Goal: Task Accomplishment & Management: Manage account settings

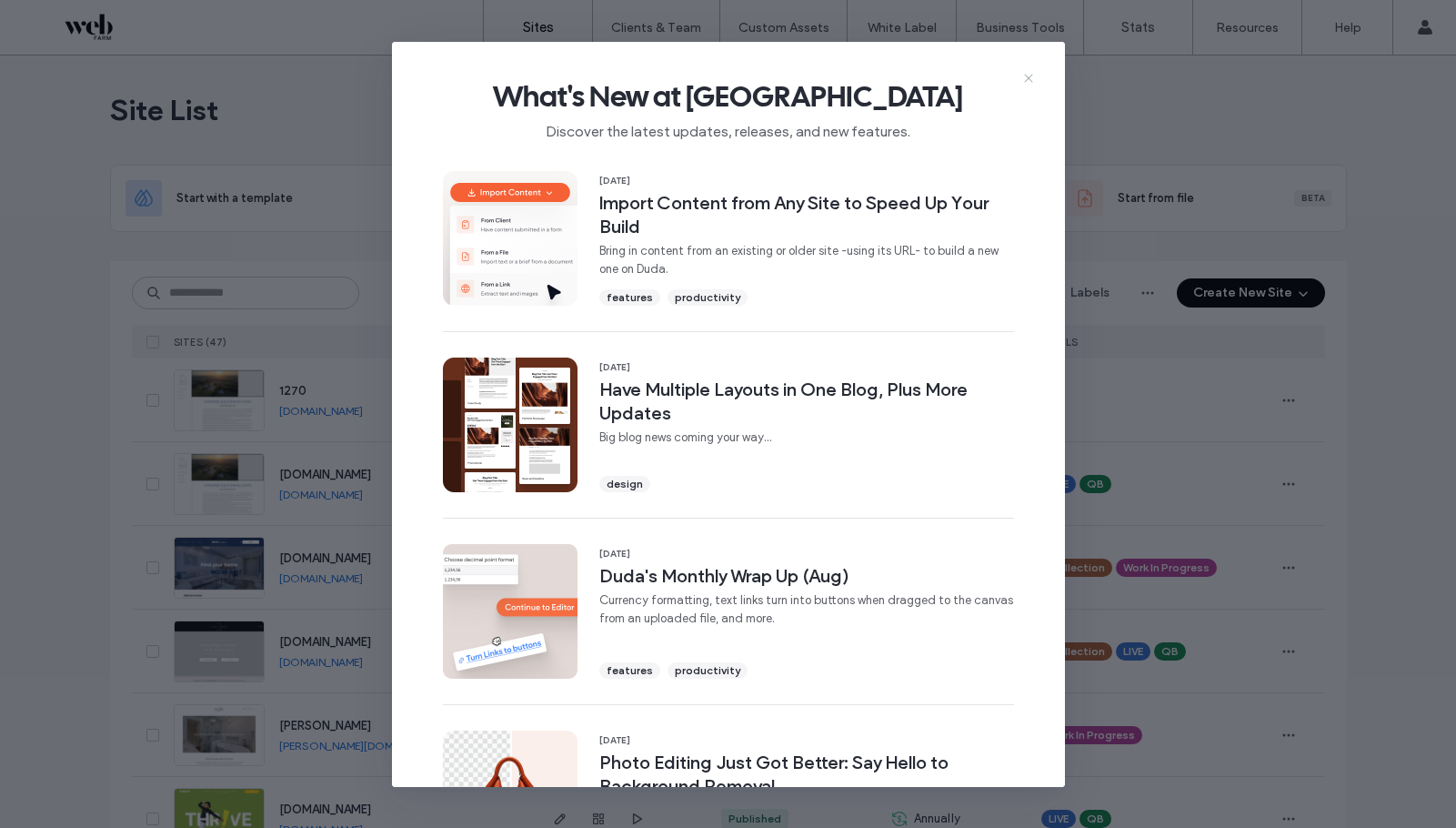
click at [1025, 83] on icon at bounding box center [1028, 78] width 15 height 15
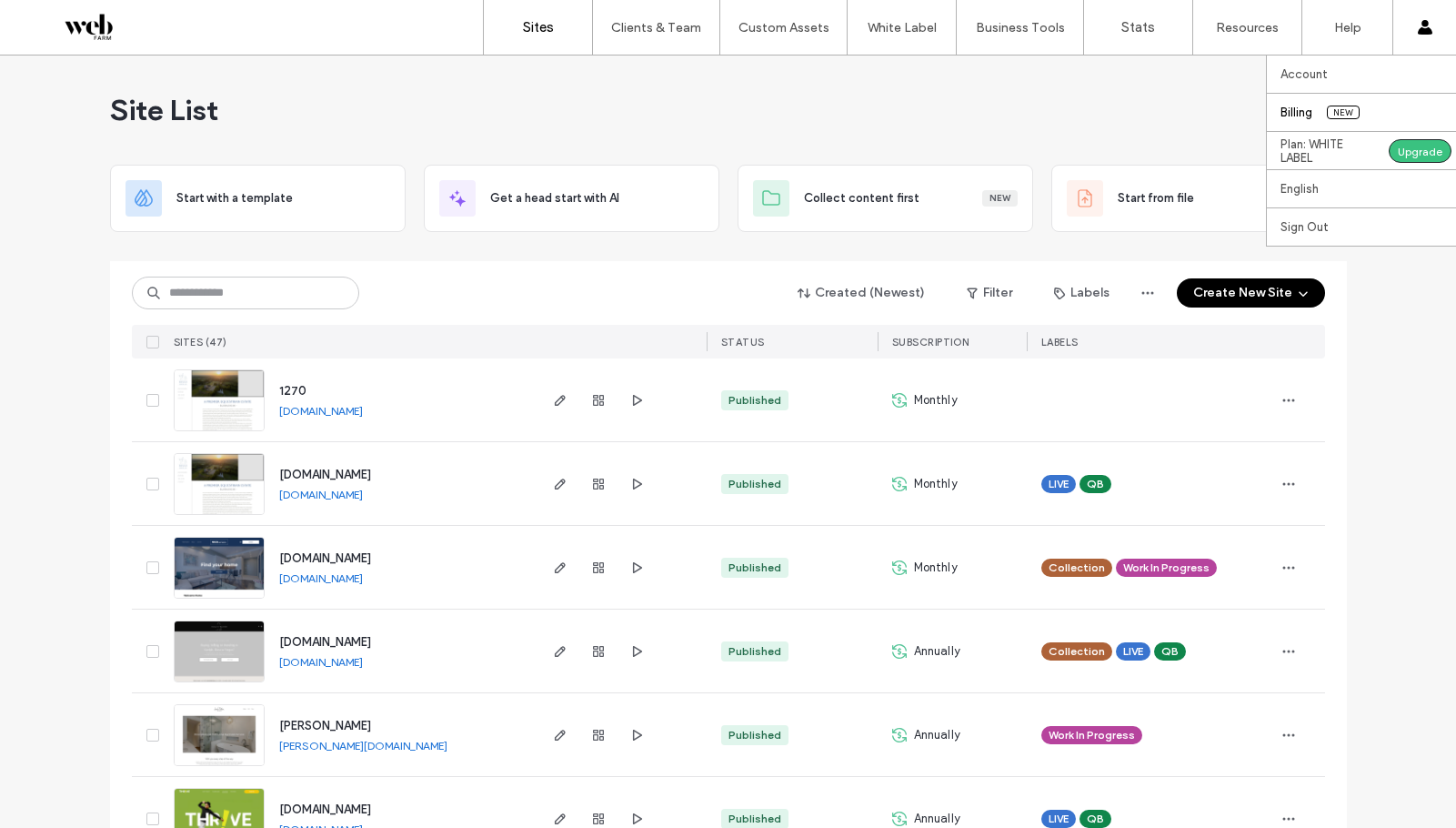
click at [1310, 110] on label "Billing" at bounding box center [1296, 113] width 32 height 14
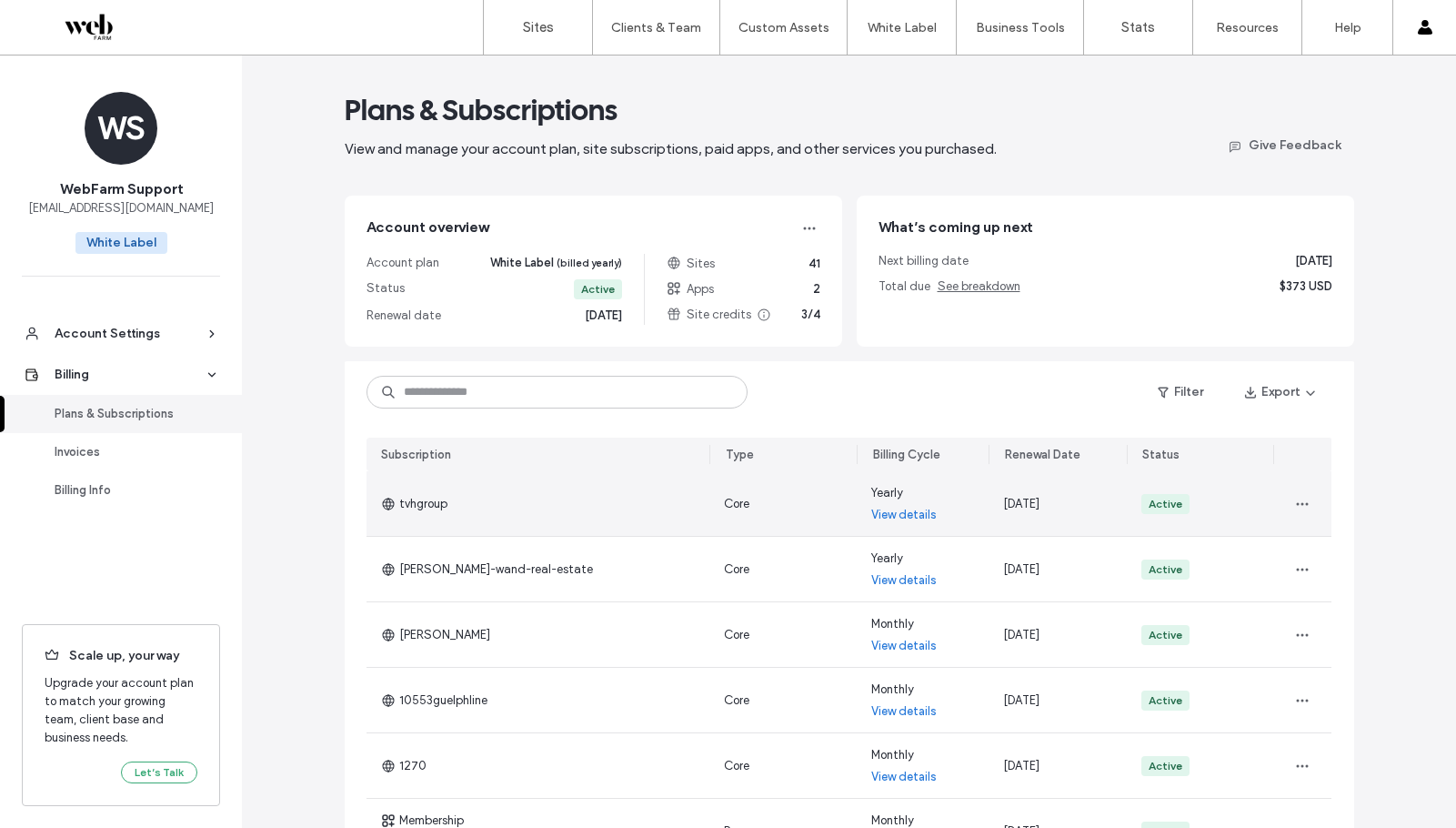
click at [889, 517] on link "View details" at bounding box center [904, 515] width 65 height 18
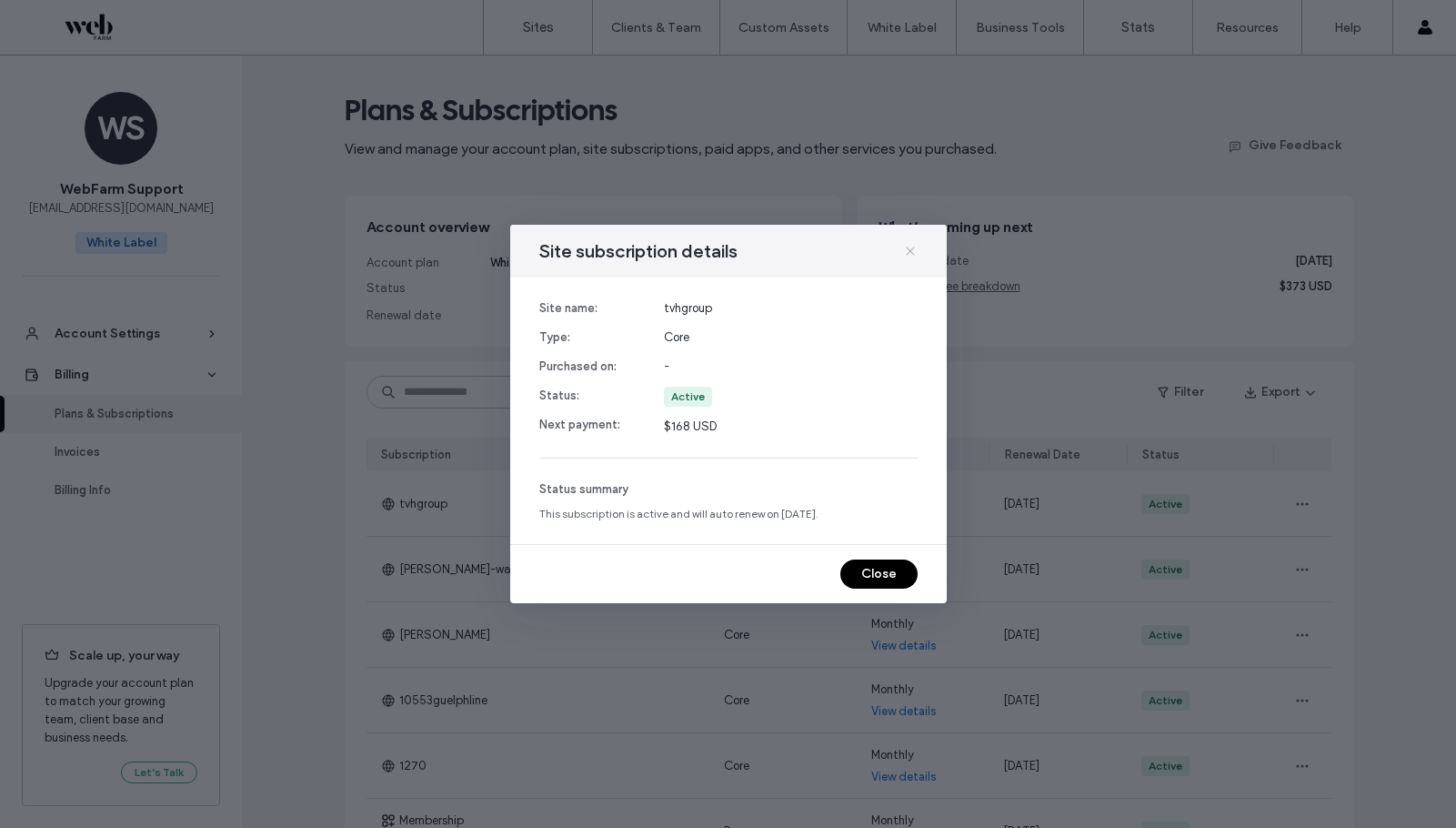
click at [914, 256] on icon at bounding box center [910, 251] width 15 height 15
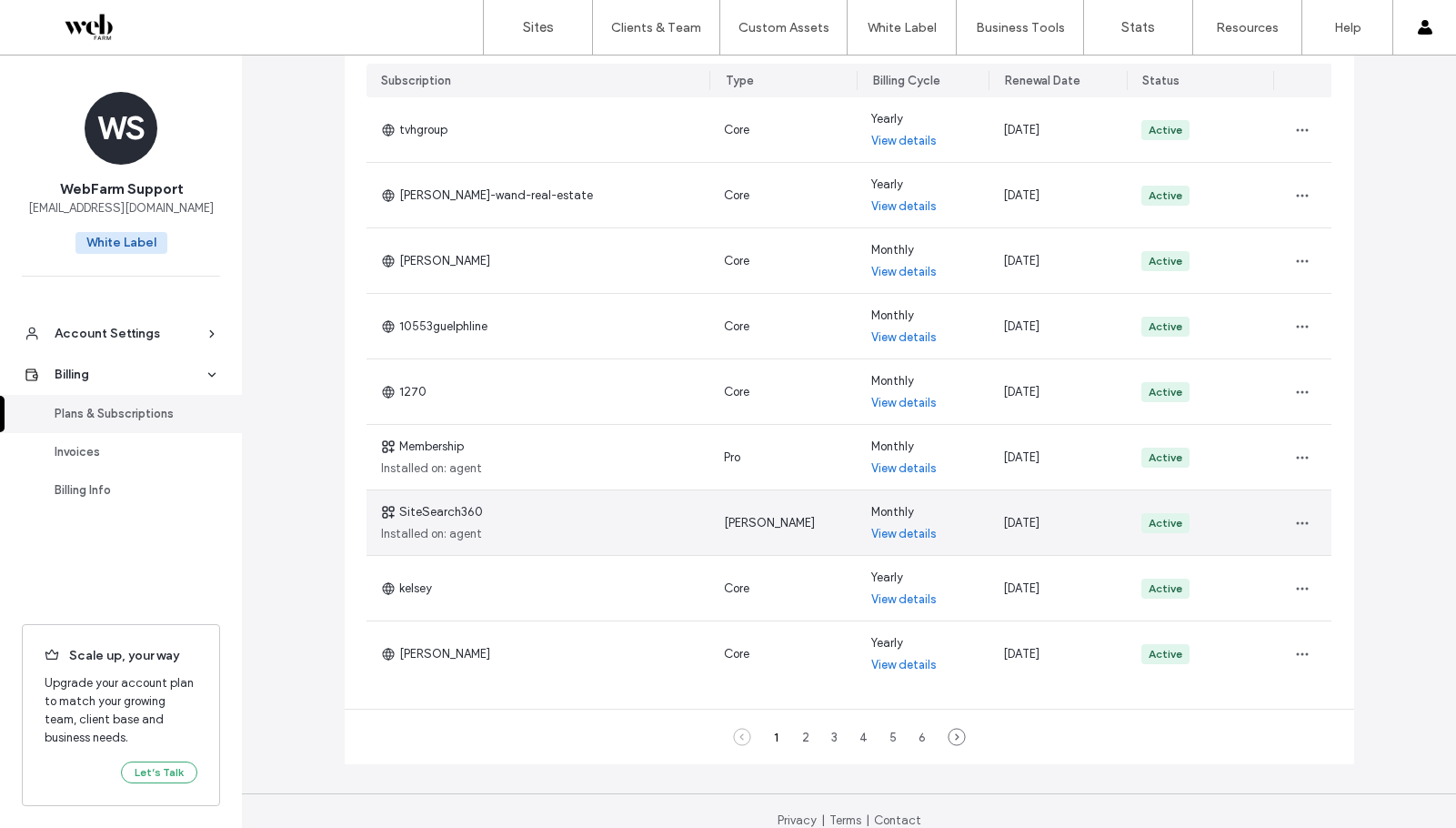
scroll to position [393, 0]
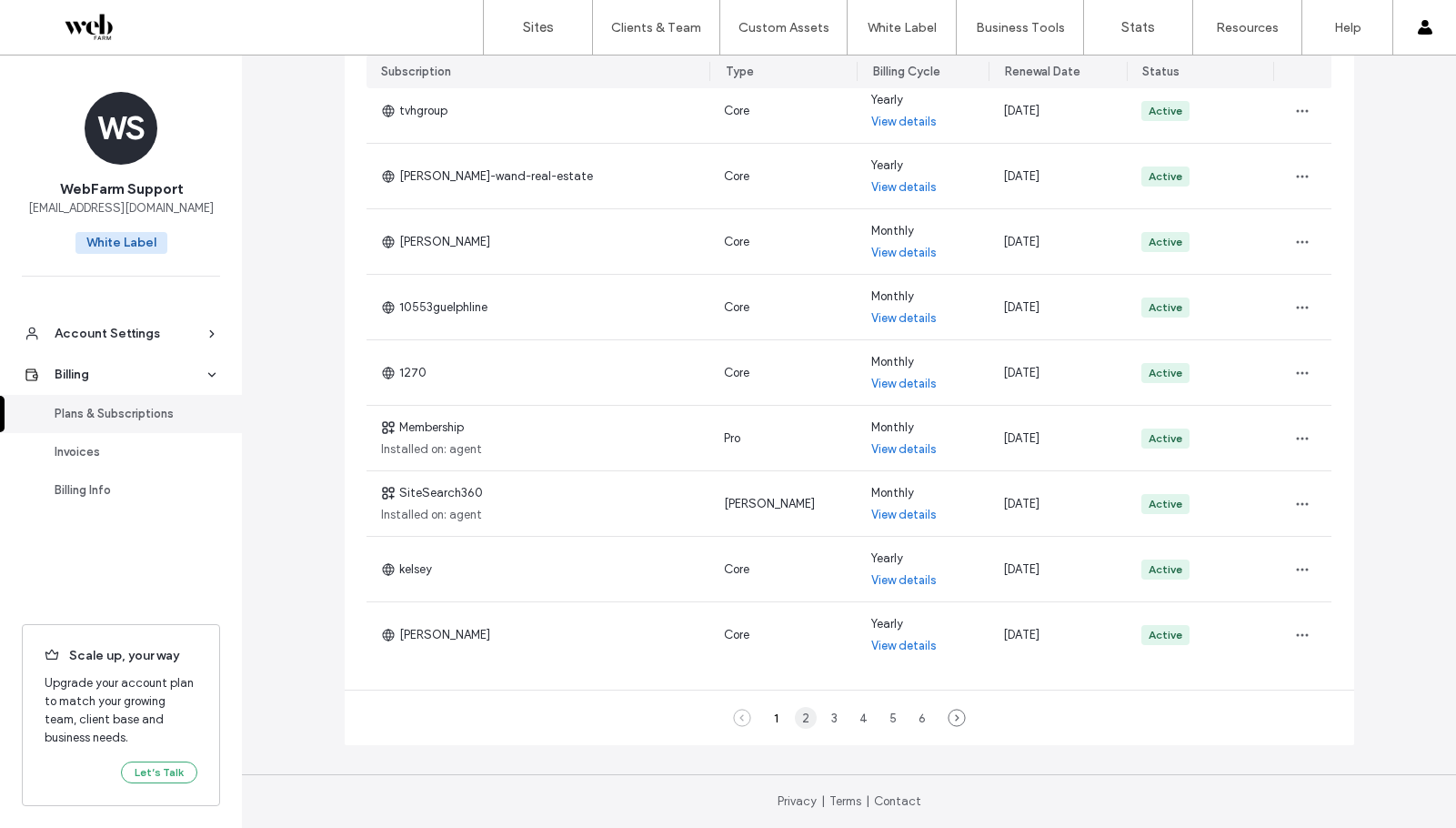
click at [801, 721] on div "2" at bounding box center [806, 717] width 22 height 22
click at [824, 719] on div "3" at bounding box center [835, 717] width 22 height 22
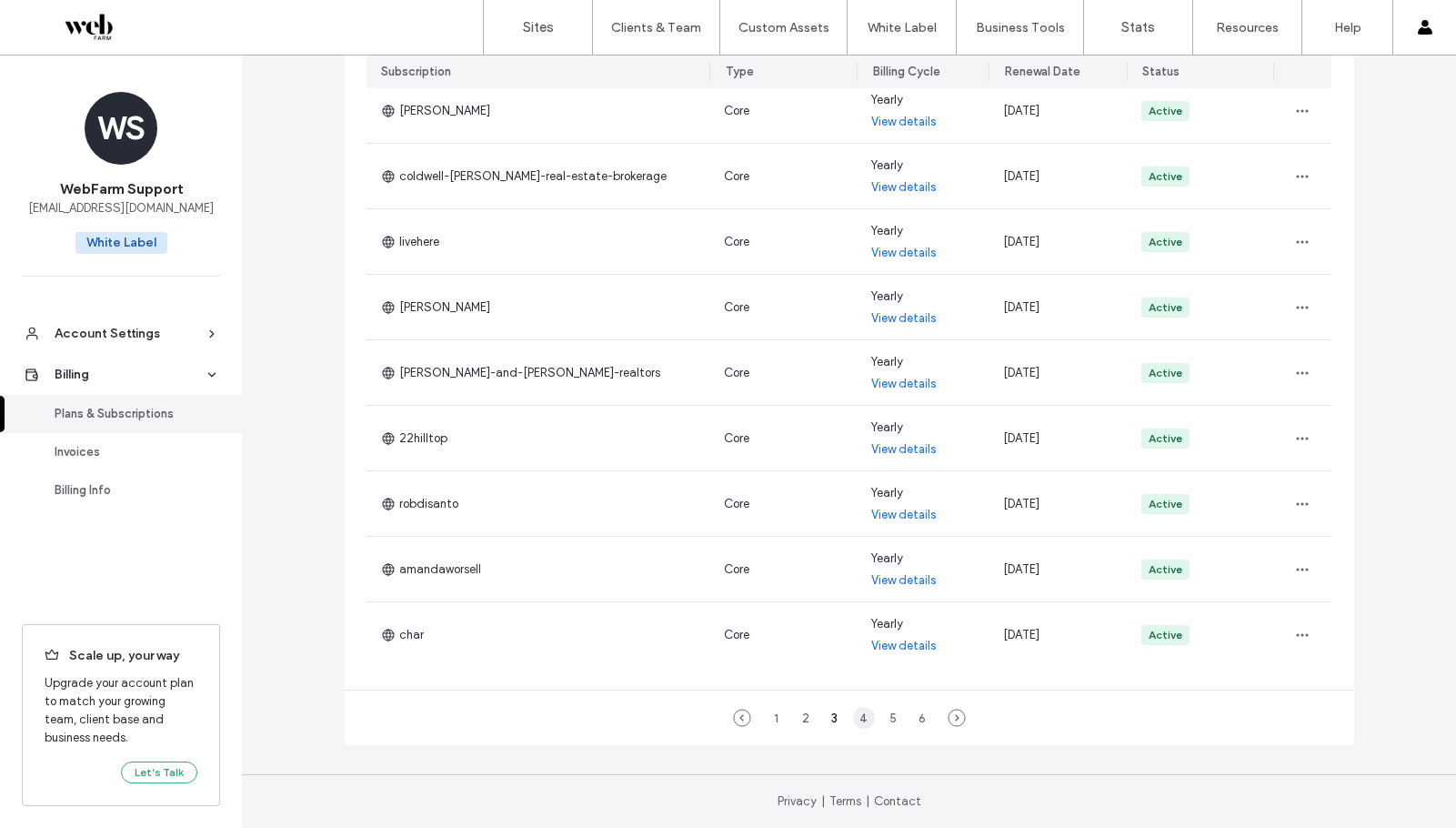
click at [856, 719] on div "4" at bounding box center [863, 717] width 22 height 22
click at [882, 724] on div "5" at bounding box center [893, 717] width 22 height 22
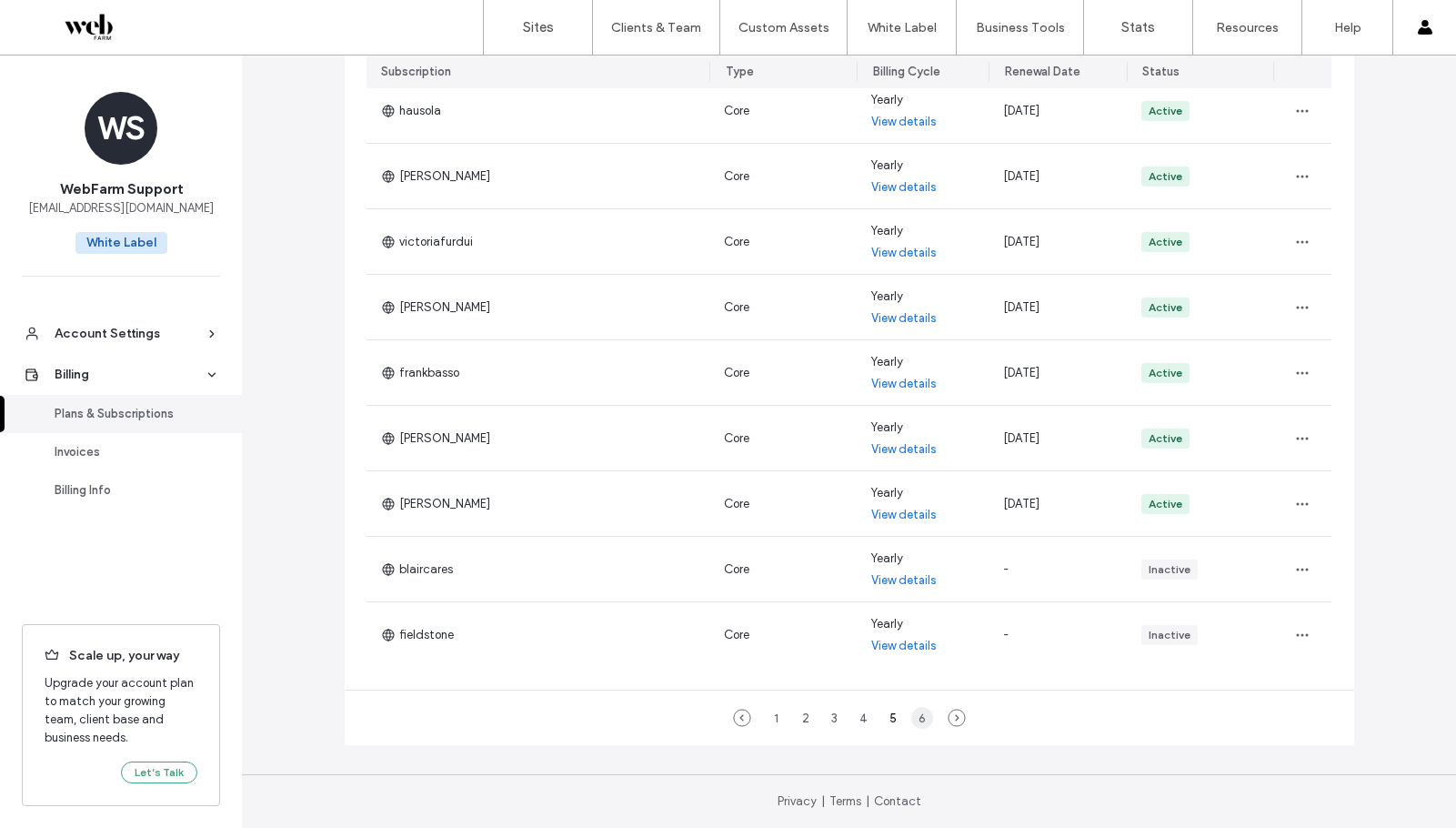
click at [913, 724] on div "6" at bounding box center [922, 717] width 22 height 22
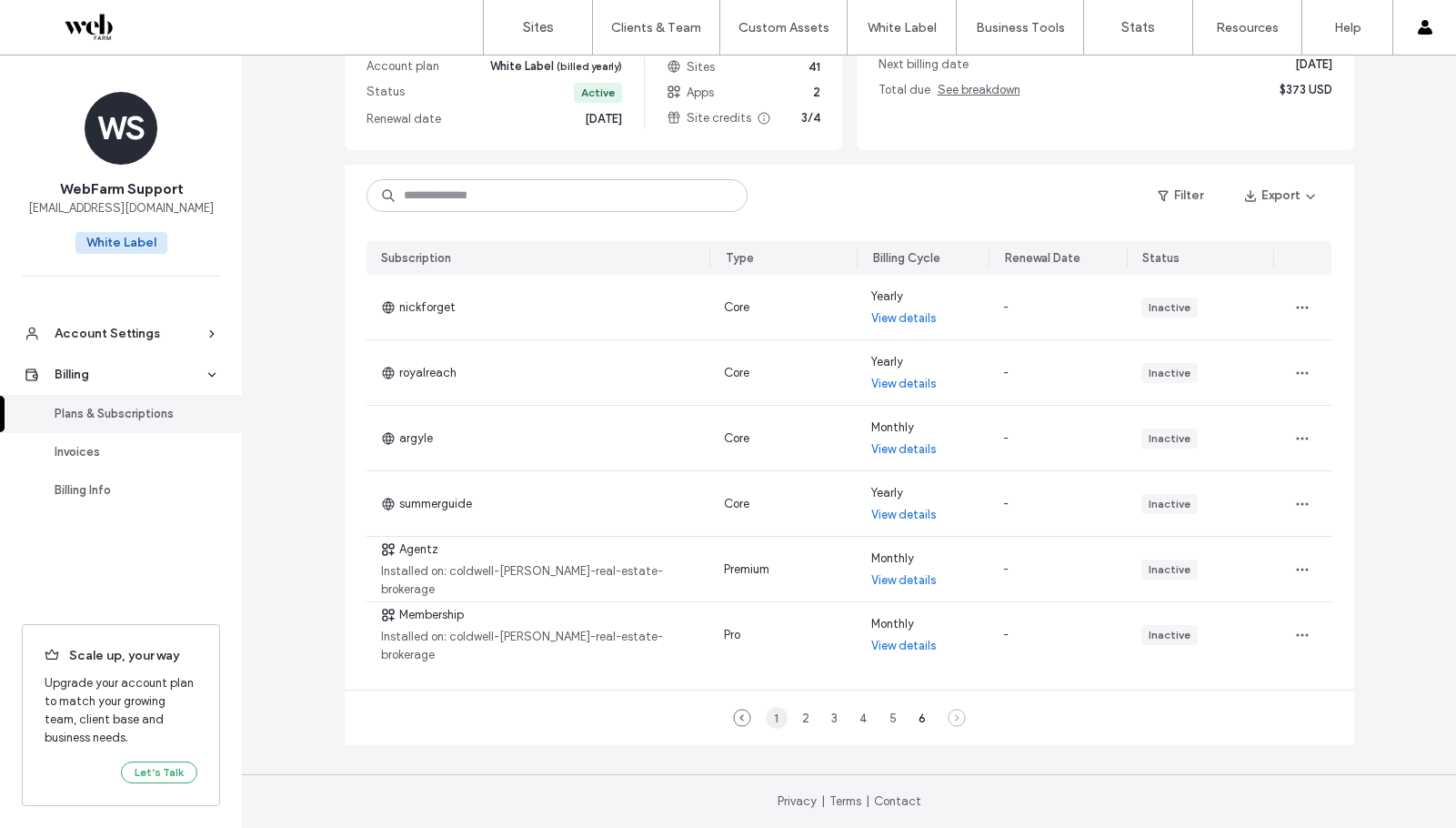
click at [772, 726] on div "1" at bounding box center [776, 717] width 22 height 22
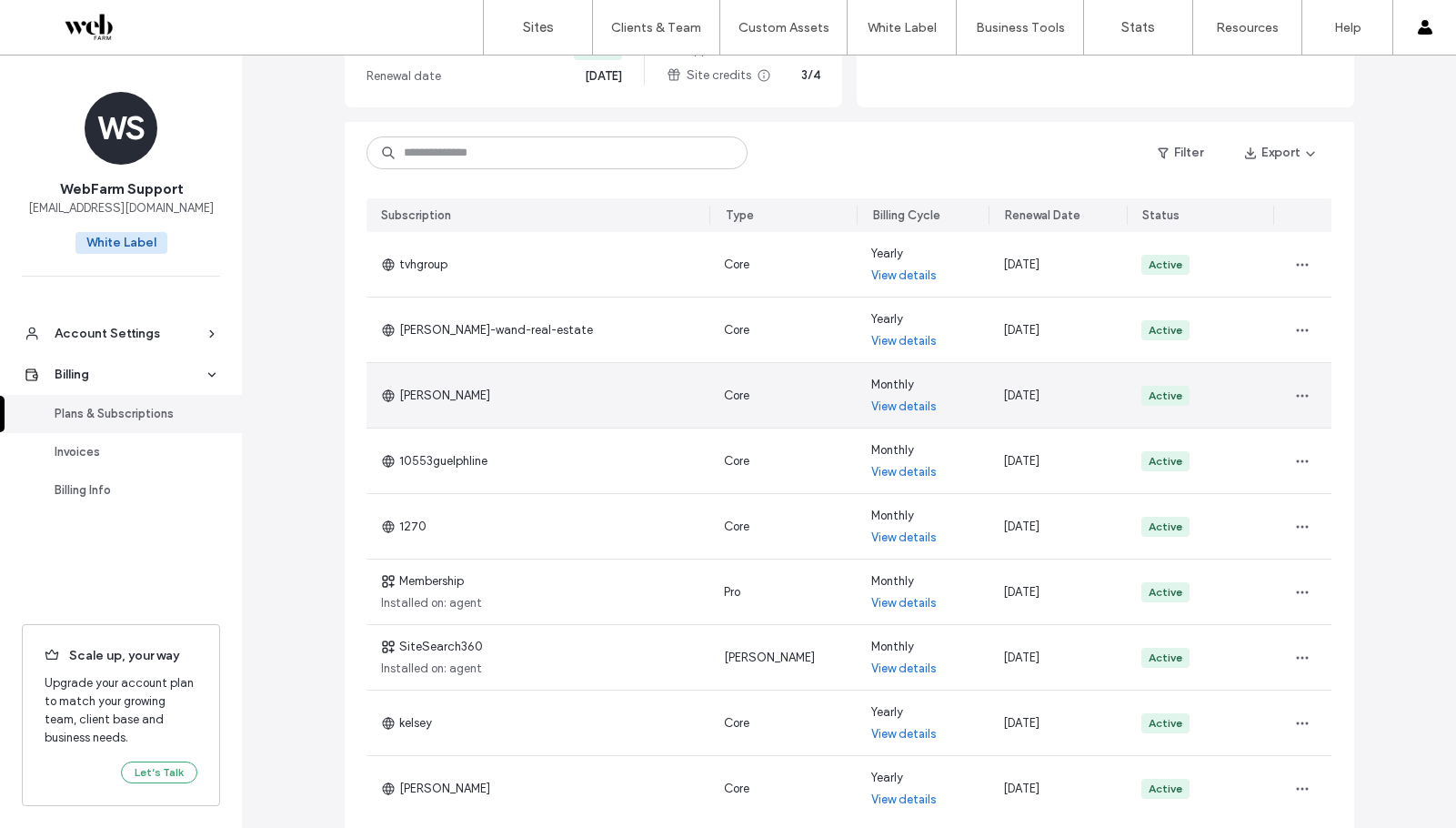
scroll to position [121, 0]
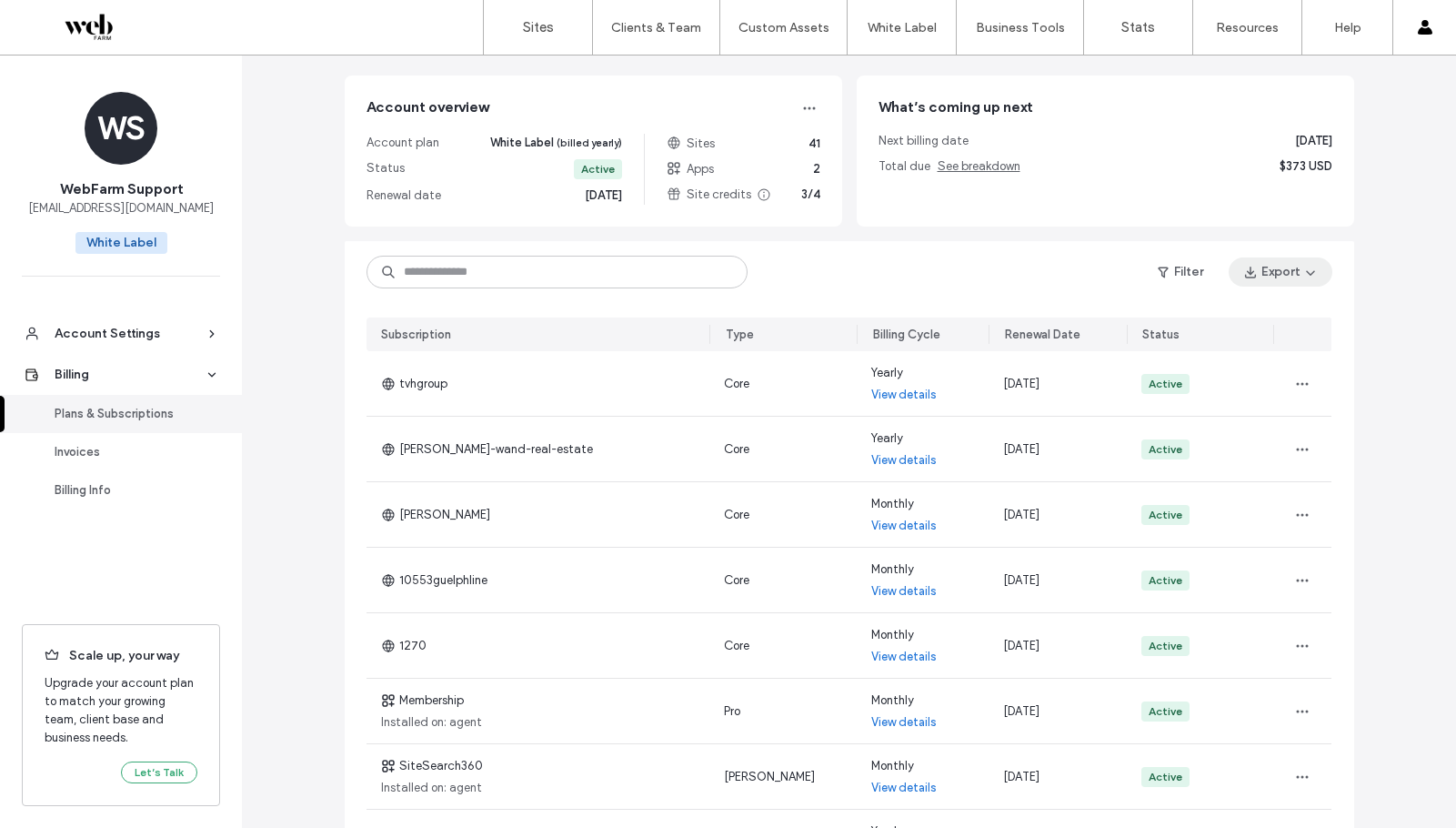
click at [1303, 269] on icon "button" at bounding box center [1310, 272] width 15 height 15
click at [1232, 326] on div "All" at bounding box center [1244, 319] width 162 height 35
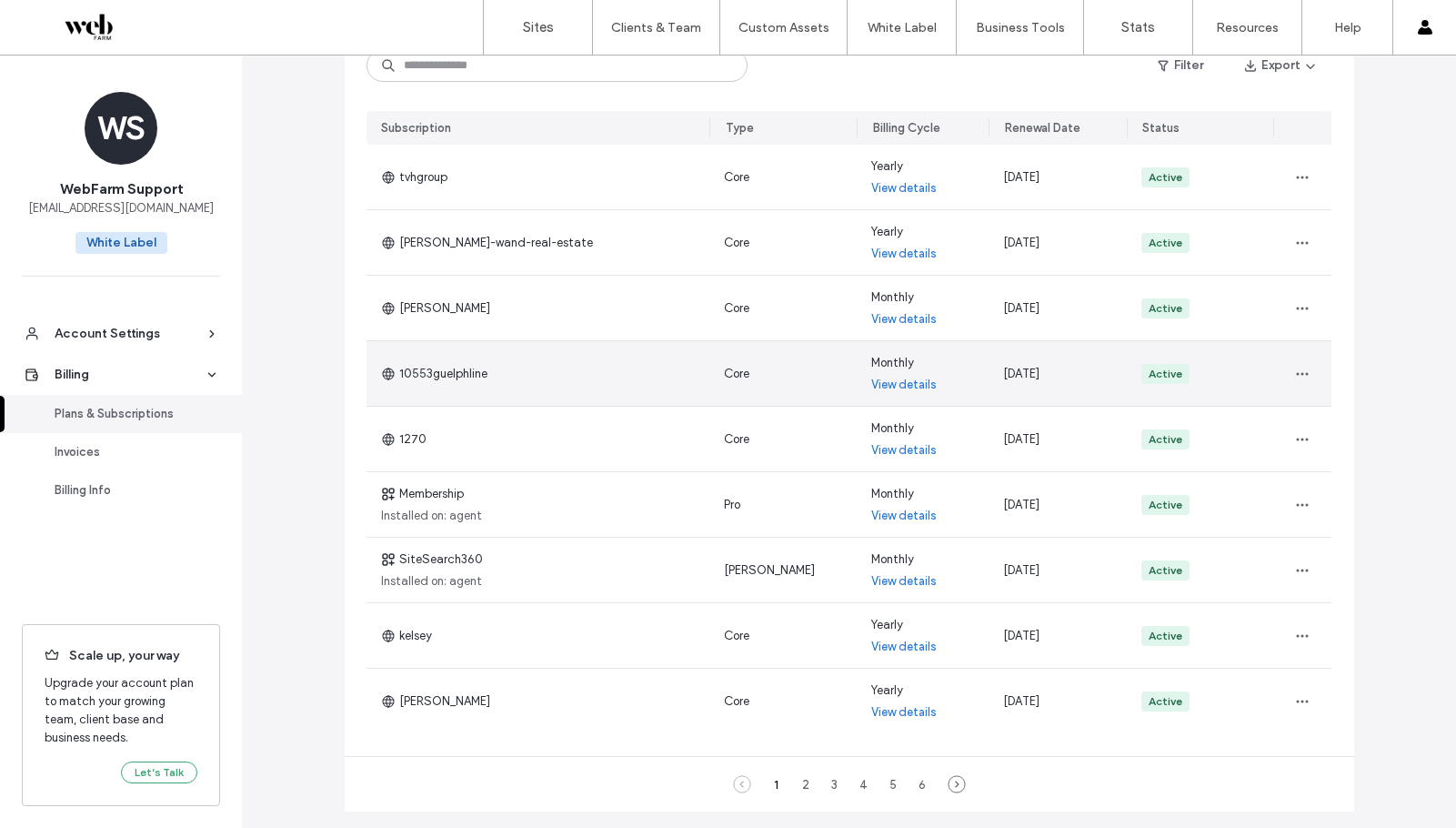
scroll to position [393, 0]
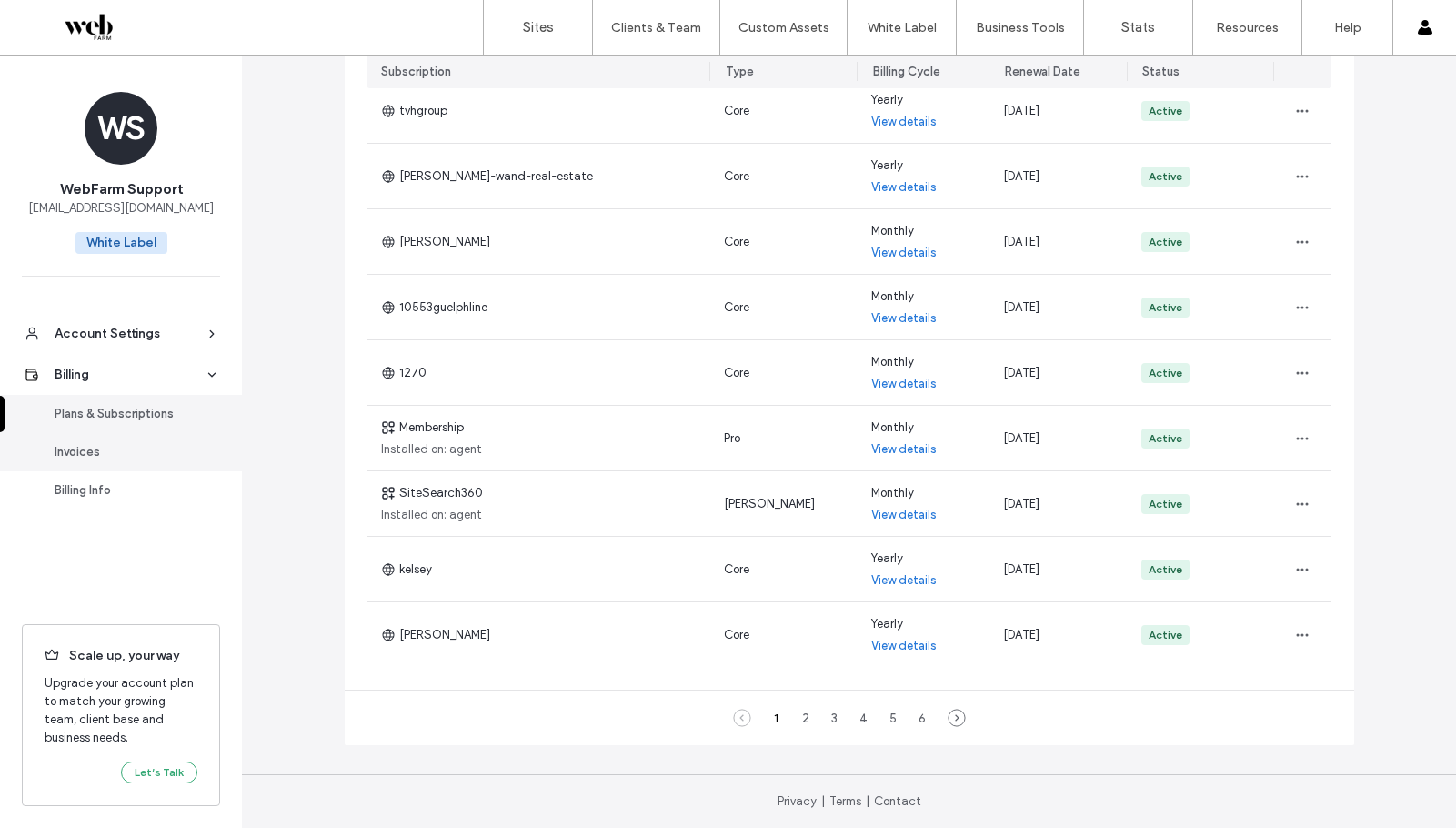
click at [147, 465] on link "Invoices" at bounding box center [121, 452] width 242 height 39
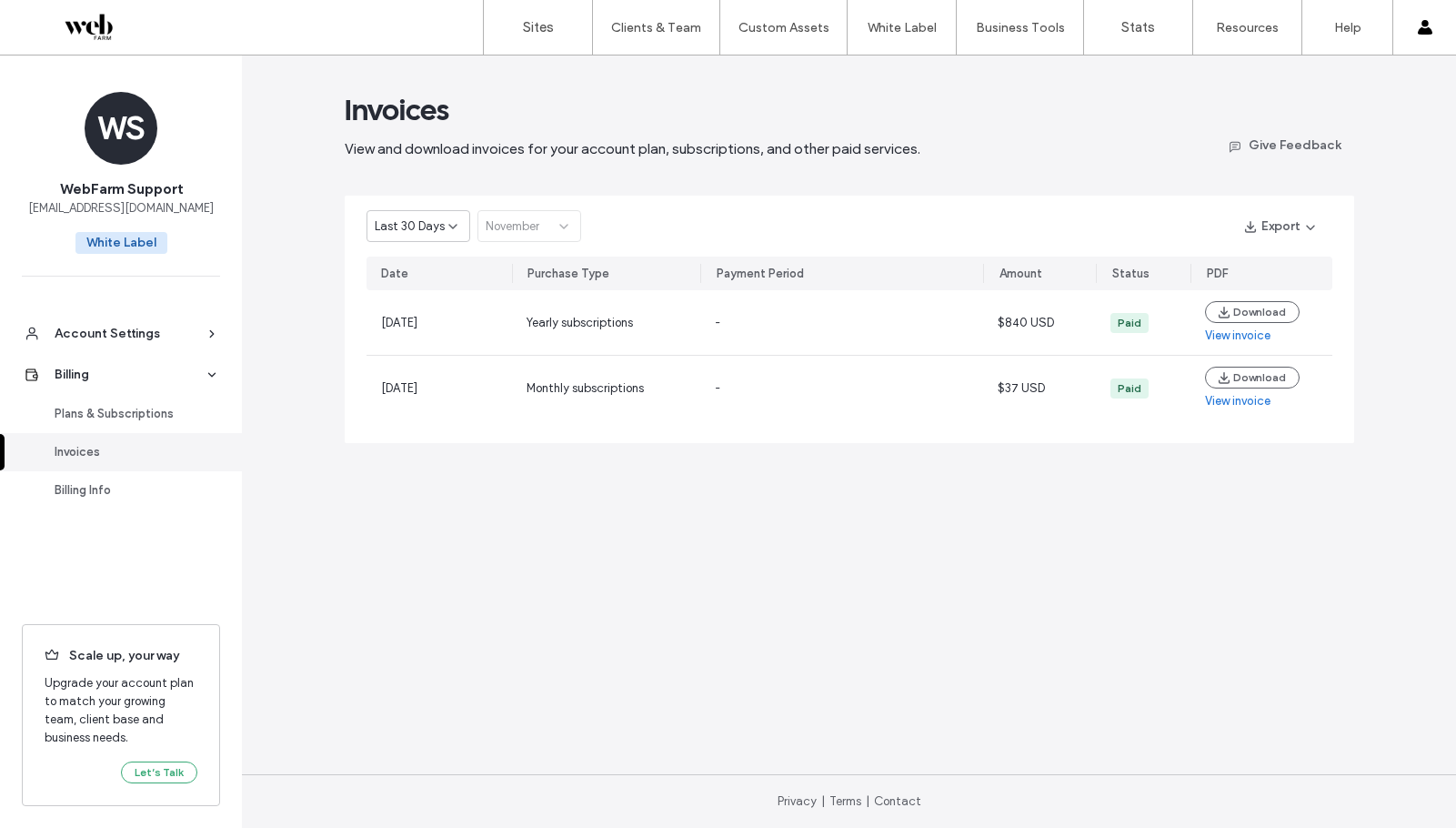
click at [424, 228] on span "Last 30 Days" at bounding box center [409, 226] width 70 height 18
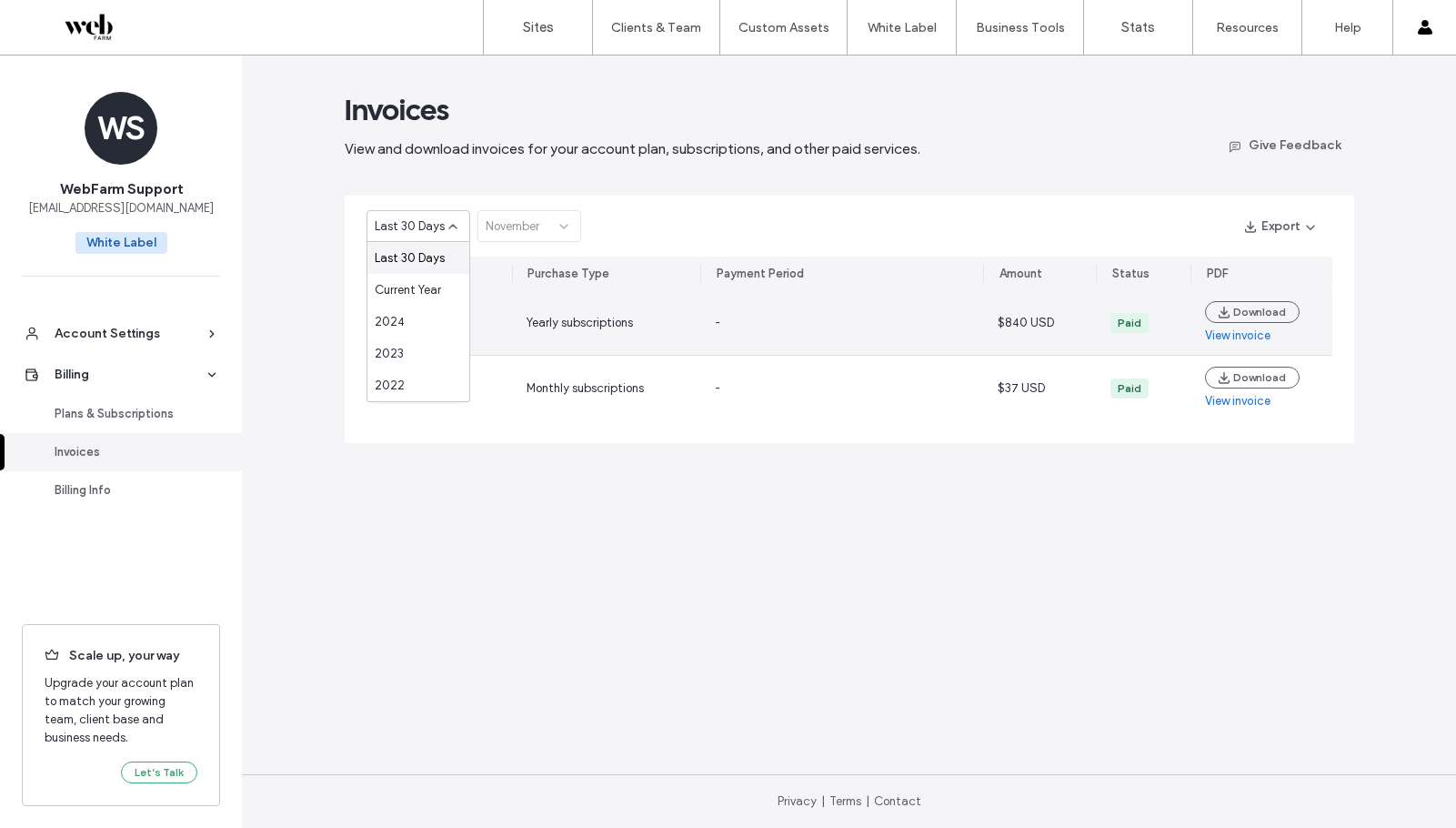
click at [1264, 336] on link "View invoice" at bounding box center [1238, 335] width 65 height 18
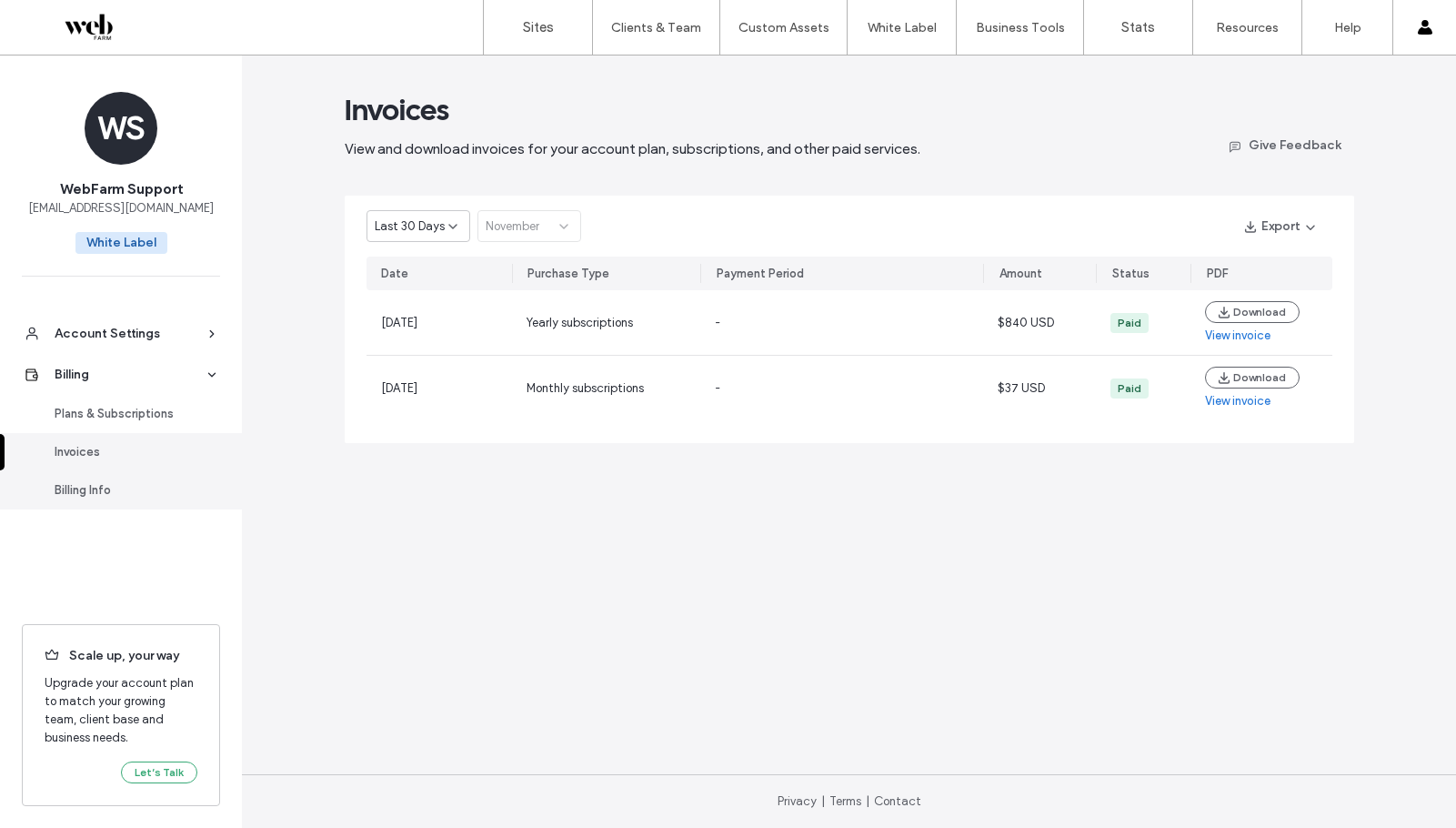
click at [108, 483] on div "Billing Info" at bounding box center [128, 490] width 149 height 18
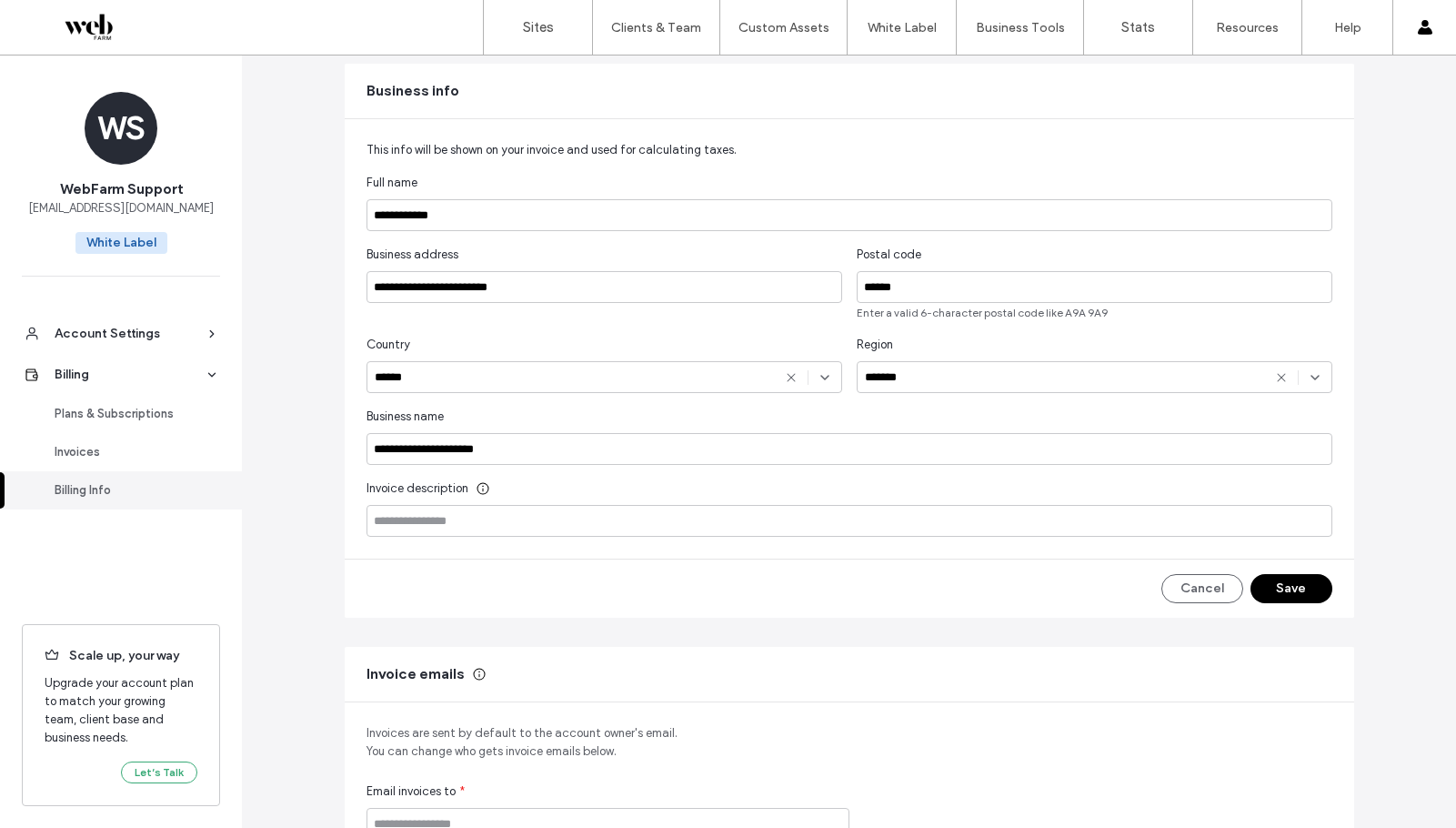
scroll to position [481, 0]
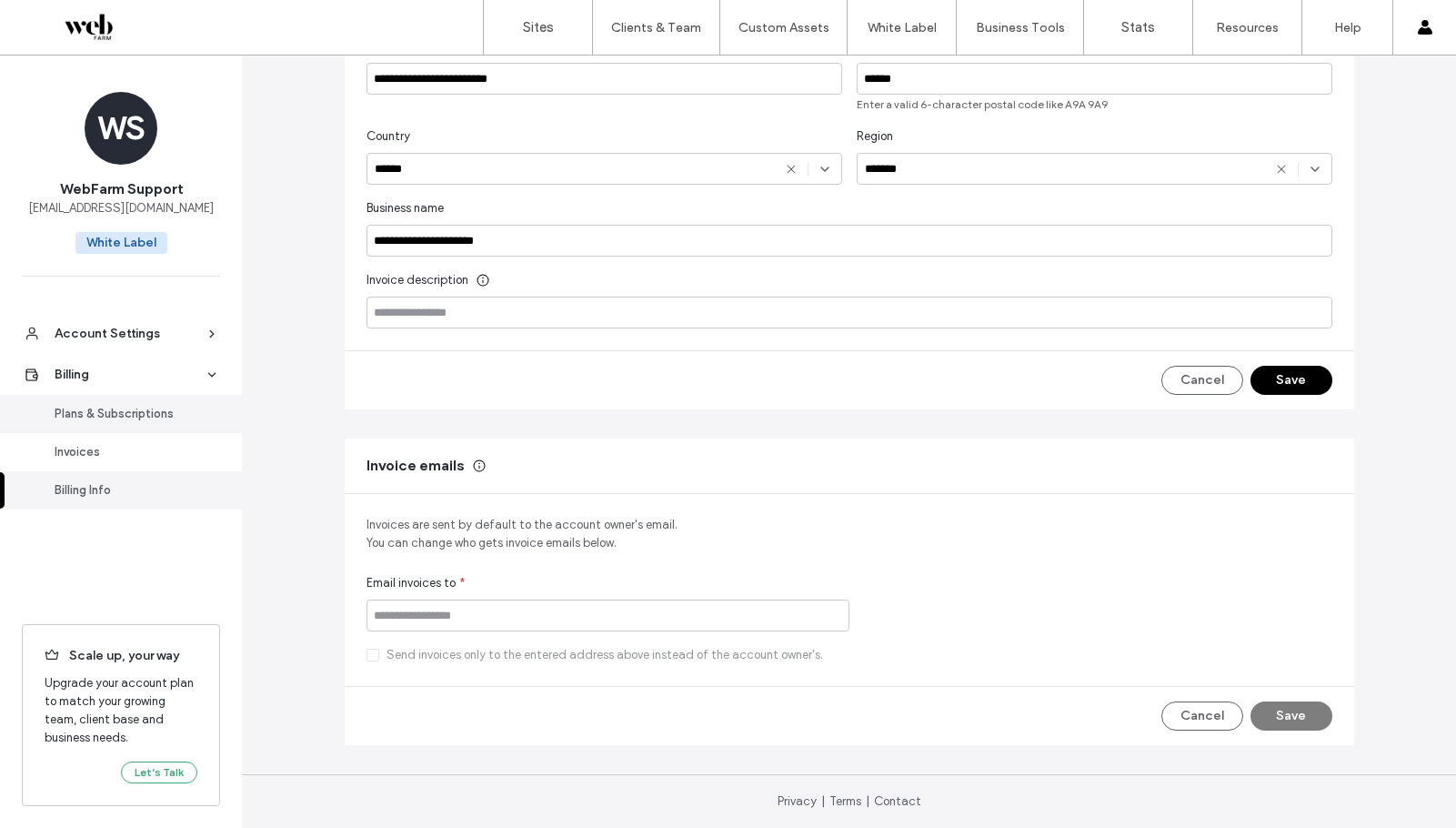
click at [94, 417] on div "Plans & Subscriptions" at bounding box center [128, 414] width 149 height 18
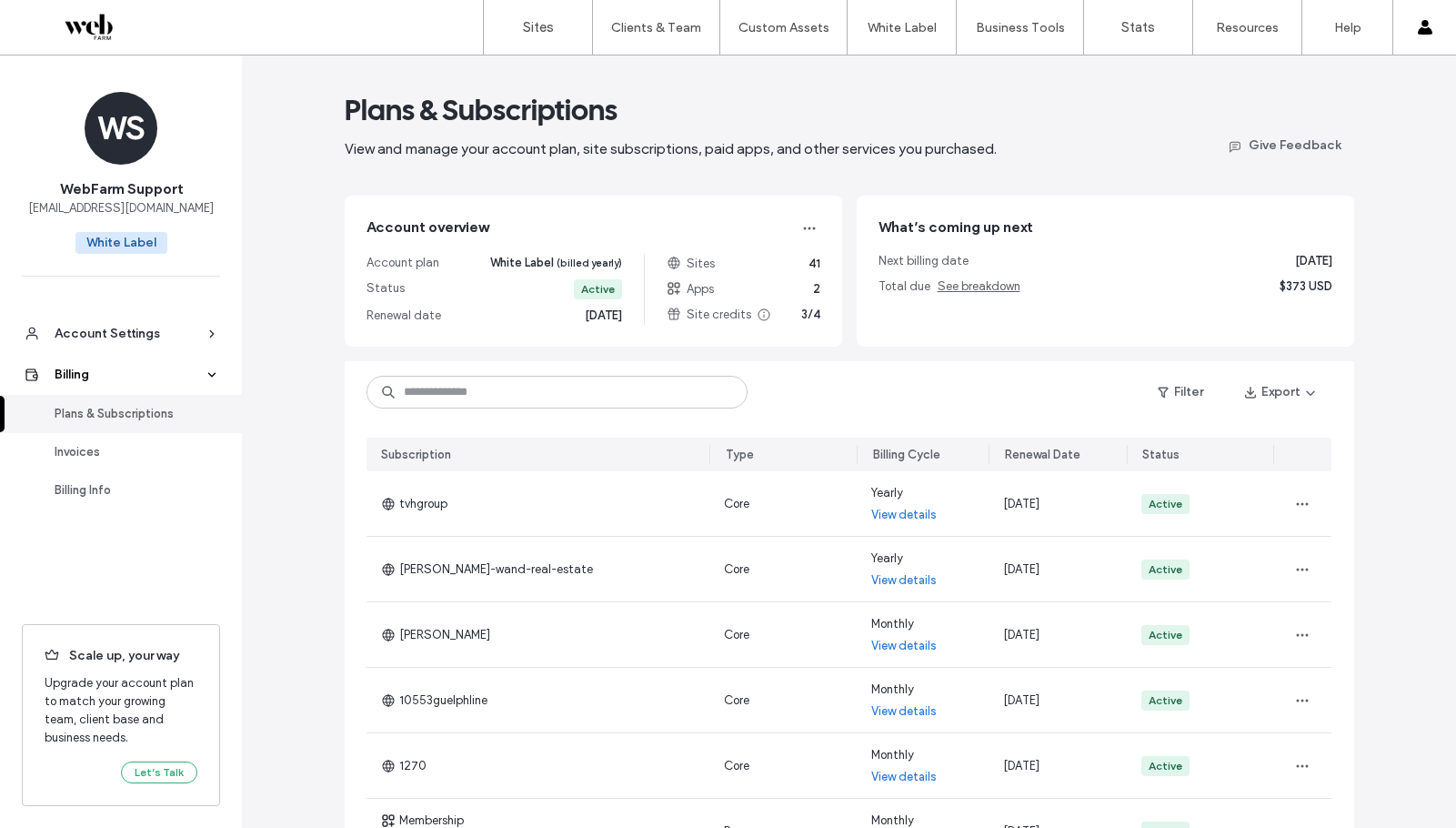
click at [154, 364] on link "Billing" at bounding box center [121, 373] width 242 height 41
click at [217, 373] on icon at bounding box center [211, 374] width 13 height 13
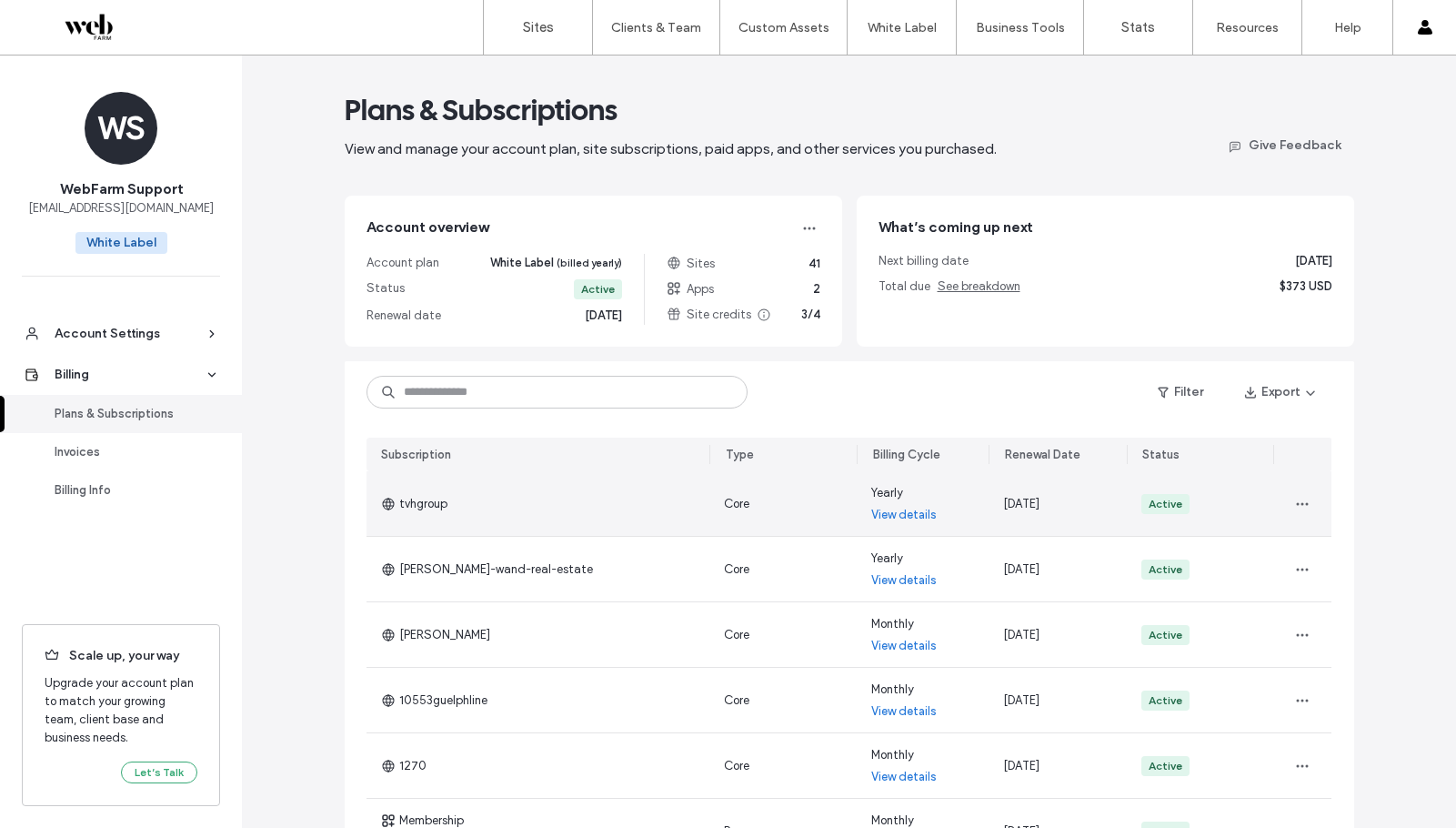
scroll to position [393, 0]
